Goal: Information Seeking & Learning: Learn about a topic

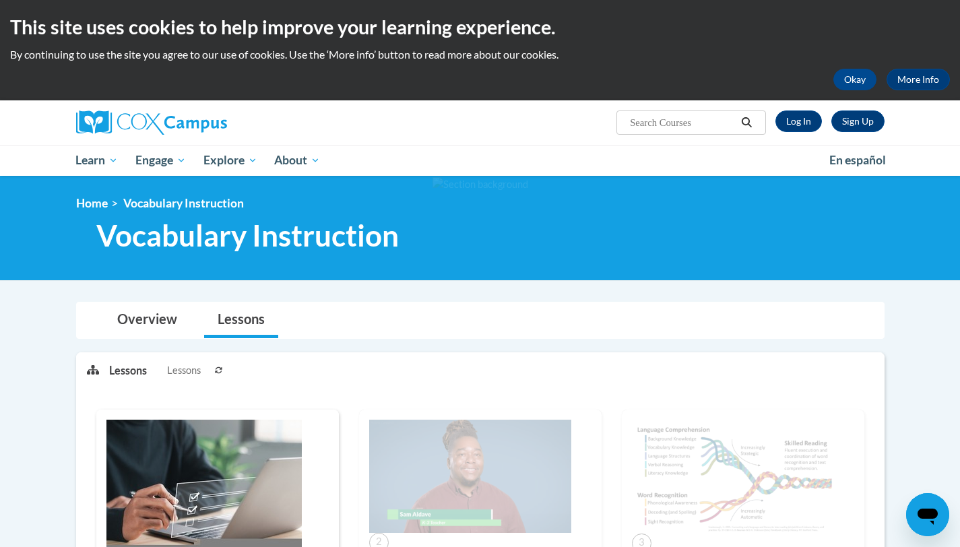
scroll to position [3, 0]
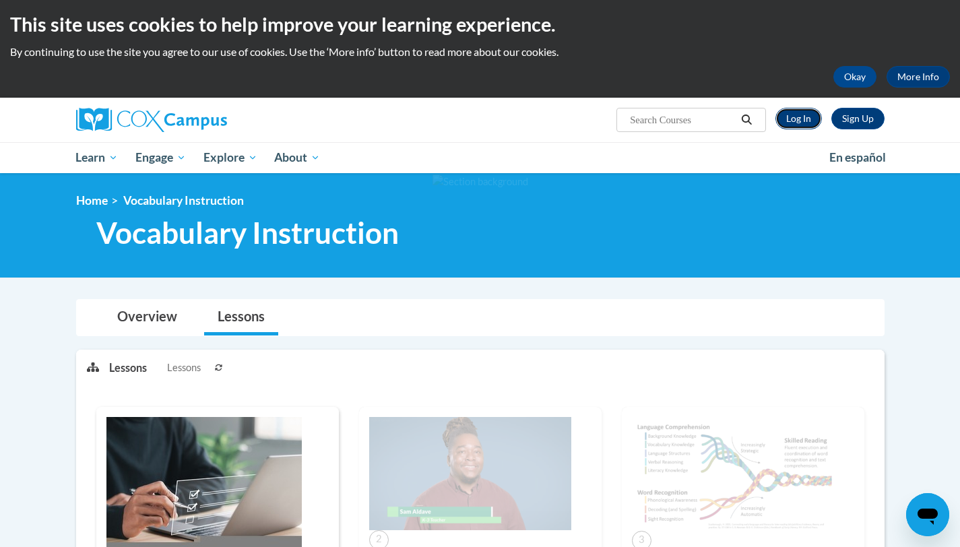
click at [804, 120] on link "Log In" at bounding box center [798, 119] width 46 height 22
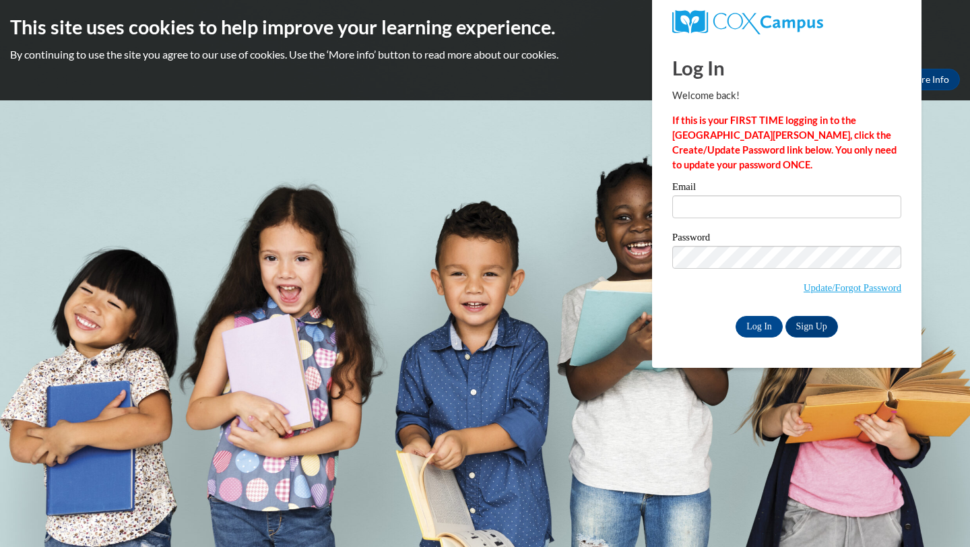
type input "[EMAIL_ADDRESS][DOMAIN_NAME]"
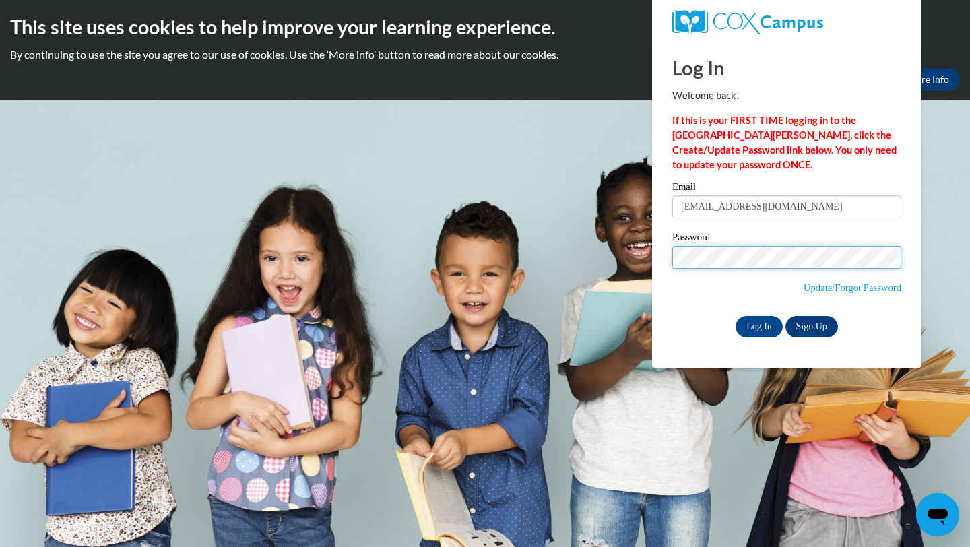
click at [735, 316] on input "Log In" at bounding box center [758, 327] width 47 height 22
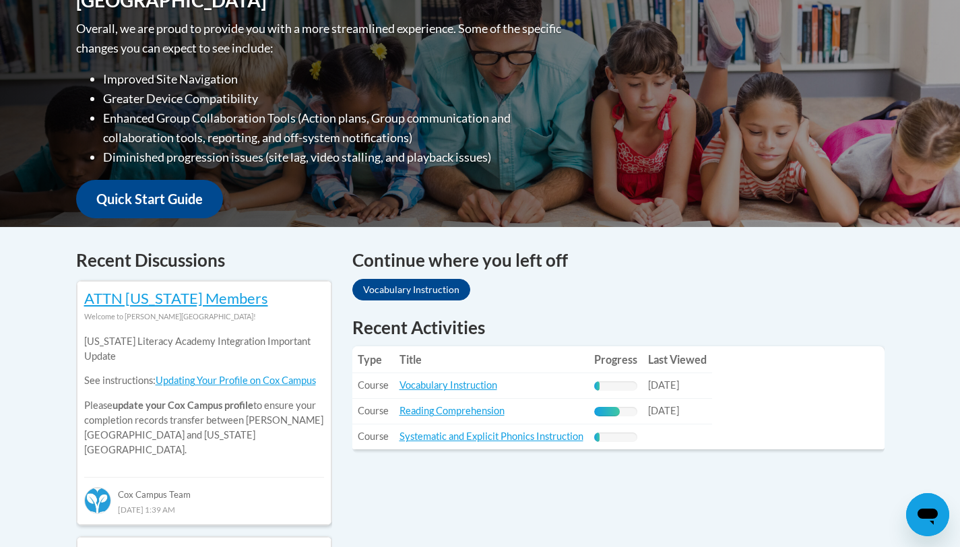
scroll to position [349, 0]
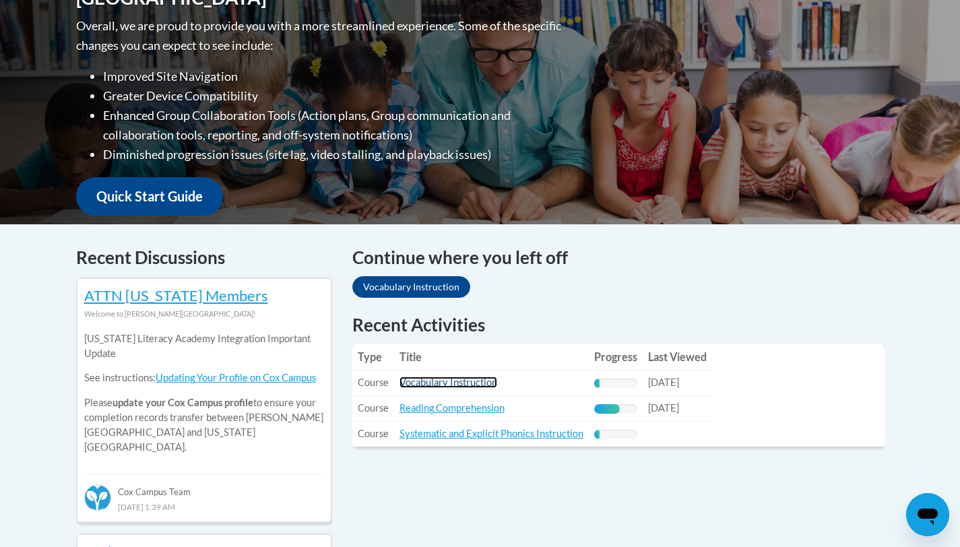
click at [455, 384] on link "Vocabulary Instruction" at bounding box center [448, 381] width 98 height 11
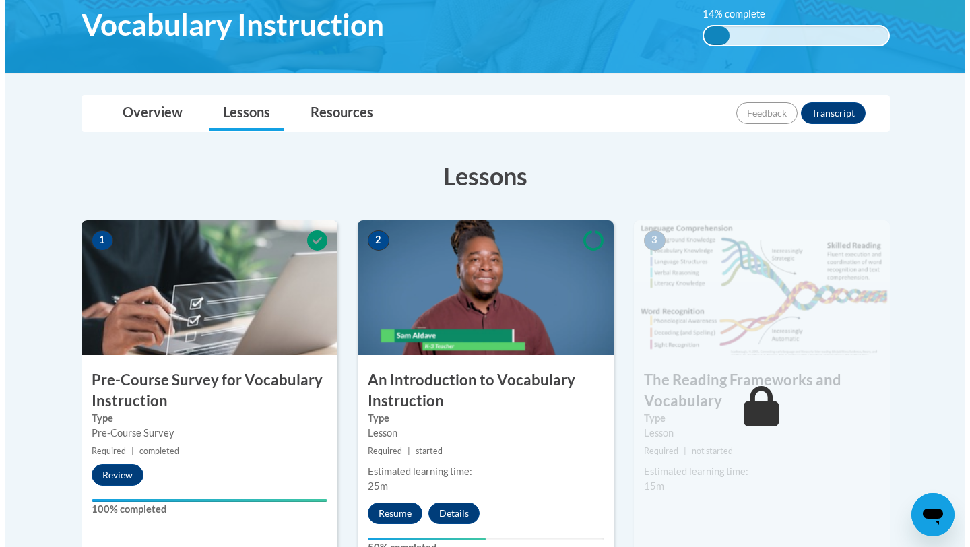
scroll to position [246, 0]
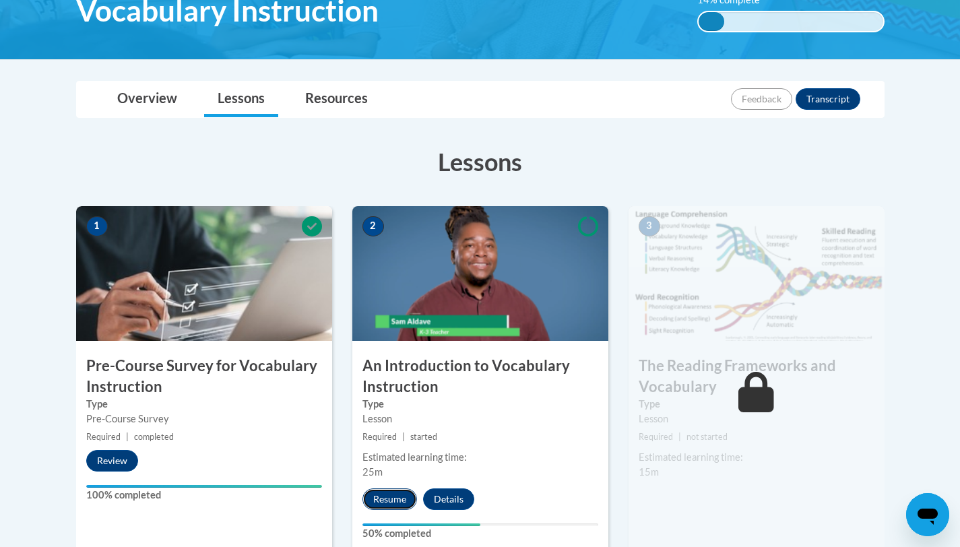
click at [385, 500] on button "Resume" at bounding box center [389, 499] width 55 height 22
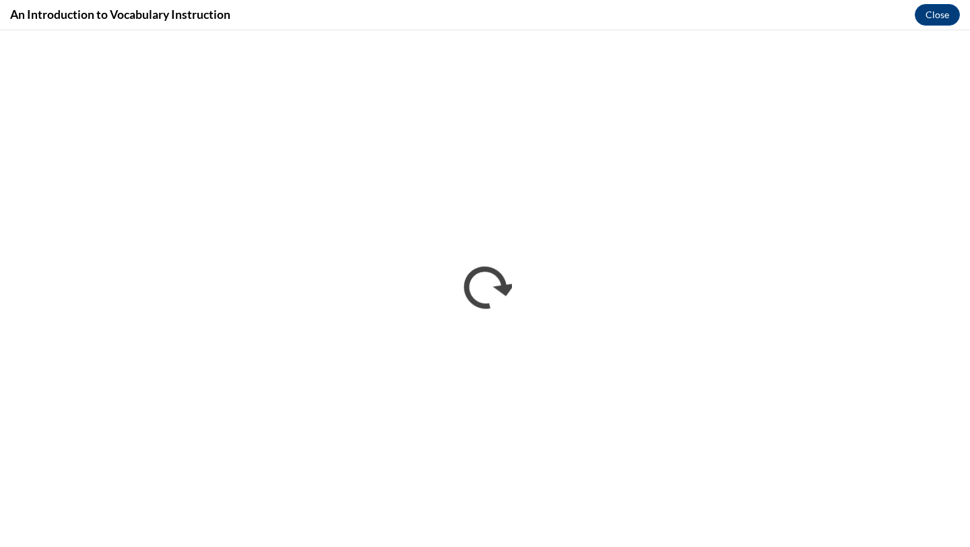
scroll to position [0, 0]
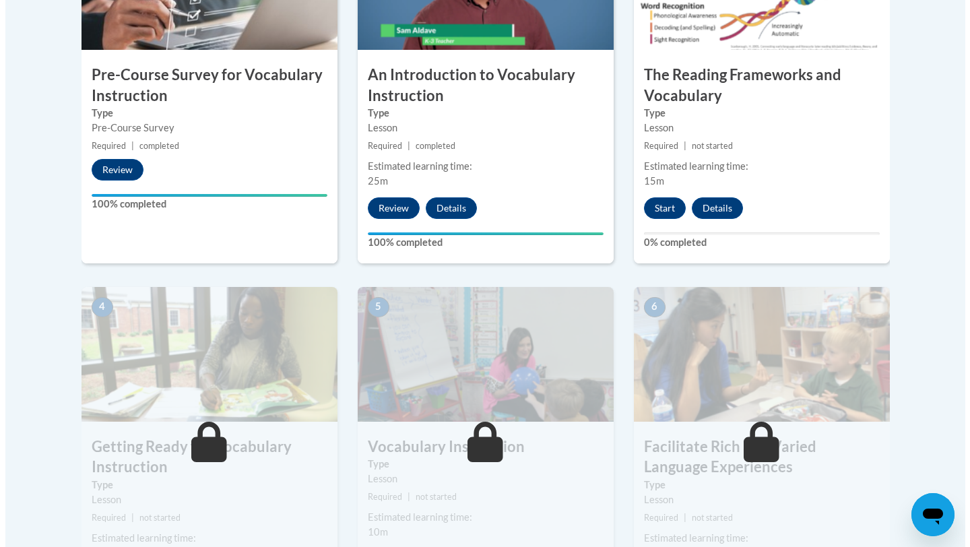
scroll to position [504, 0]
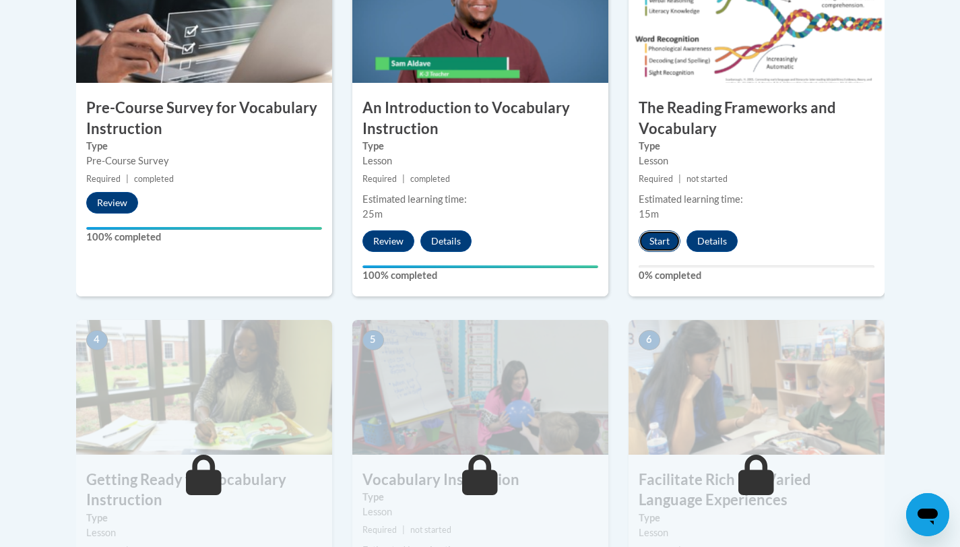
click at [660, 246] on button "Start" at bounding box center [659, 241] width 42 height 22
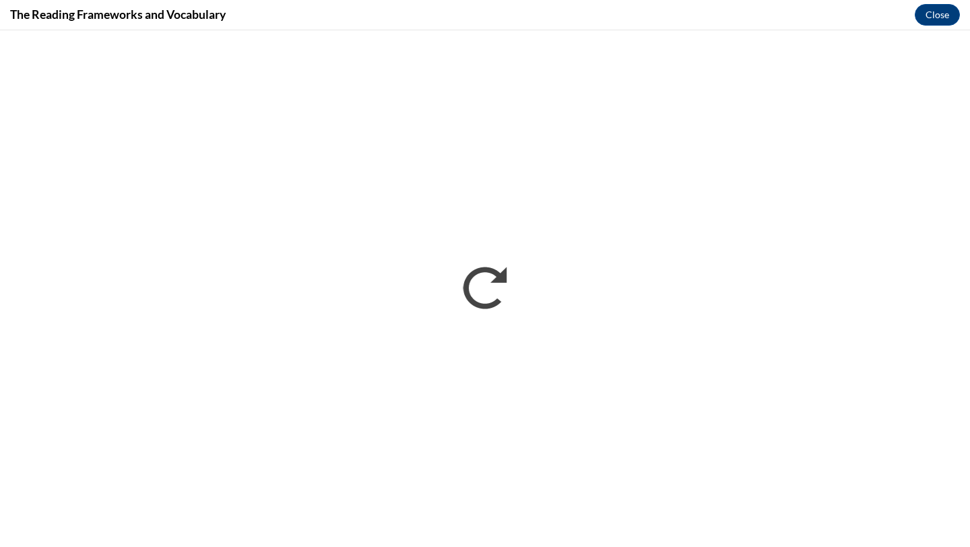
scroll to position [0, 0]
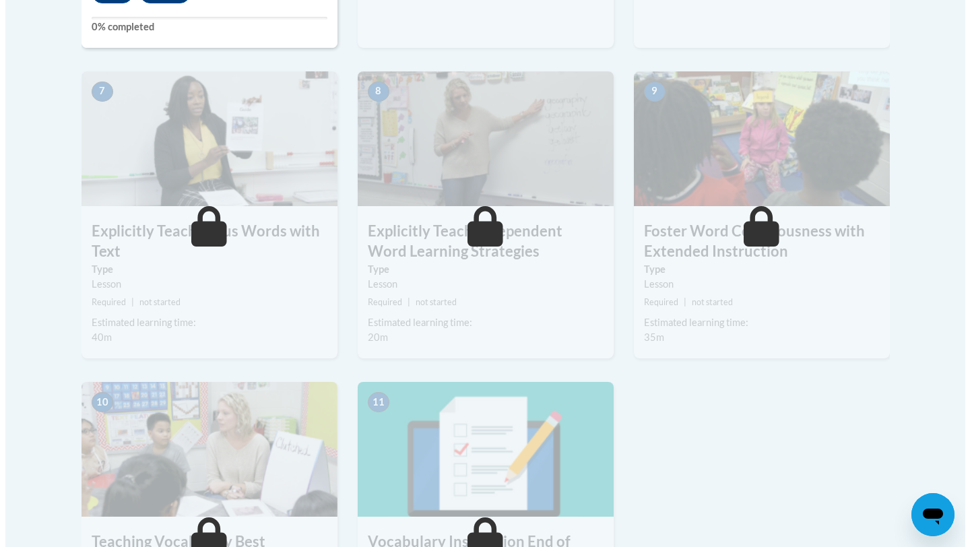
scroll to position [850, 0]
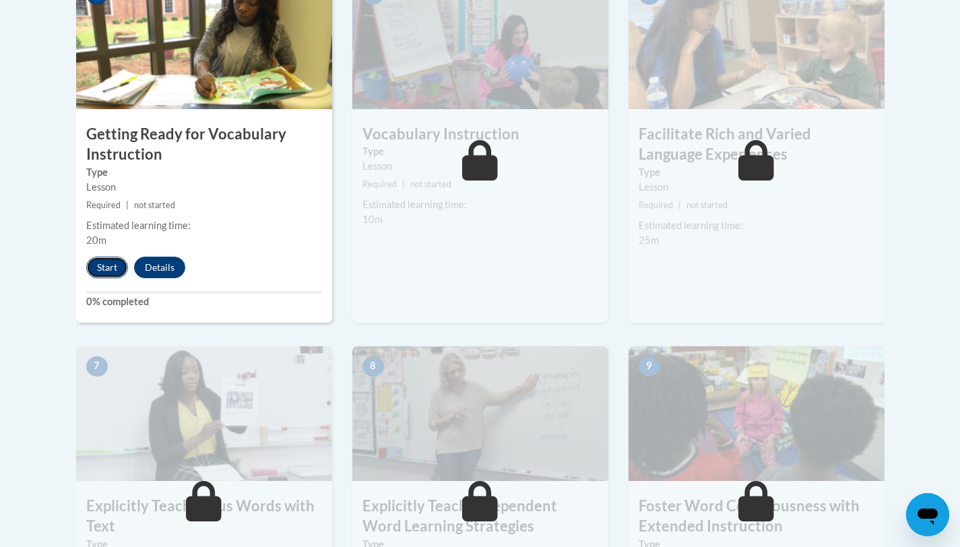
click at [110, 271] on button "Start" at bounding box center [107, 268] width 42 height 22
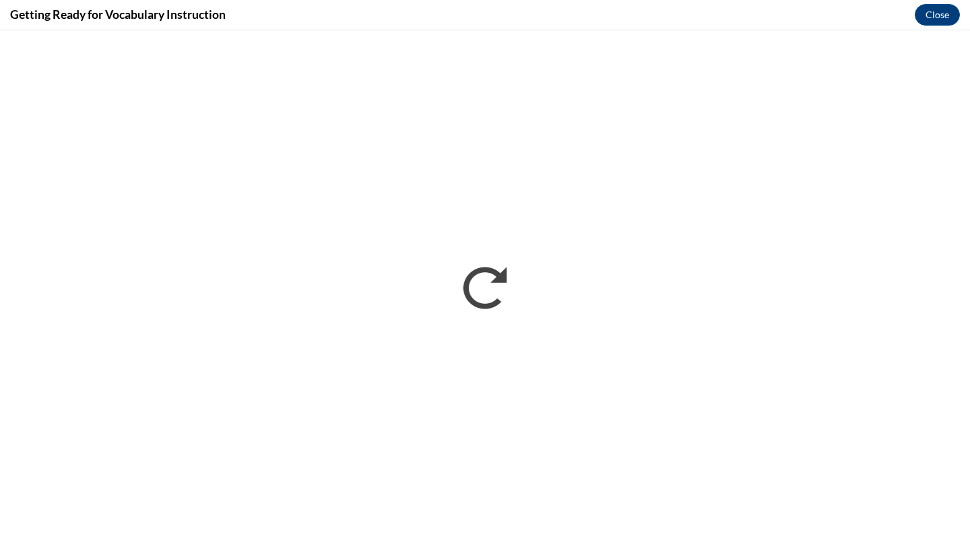
scroll to position [0, 0]
